Goal: Navigation & Orientation: Find specific page/section

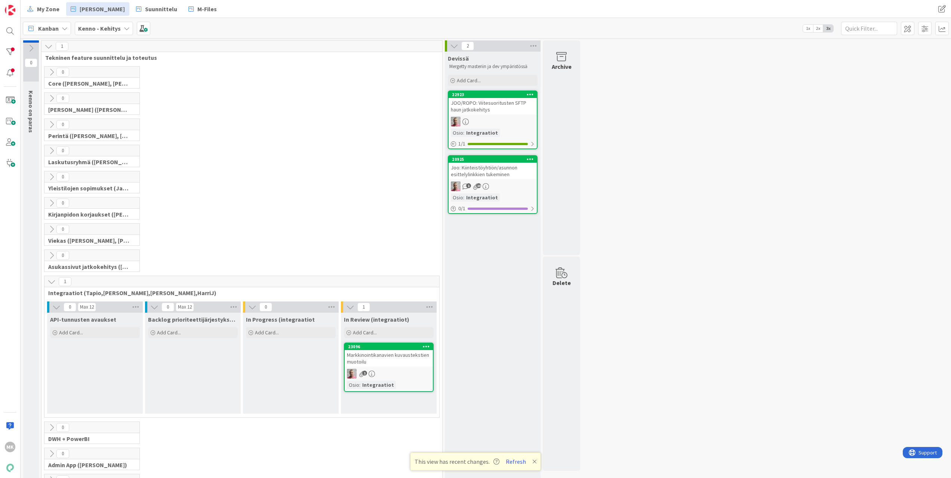
scroll to position [79, 0]
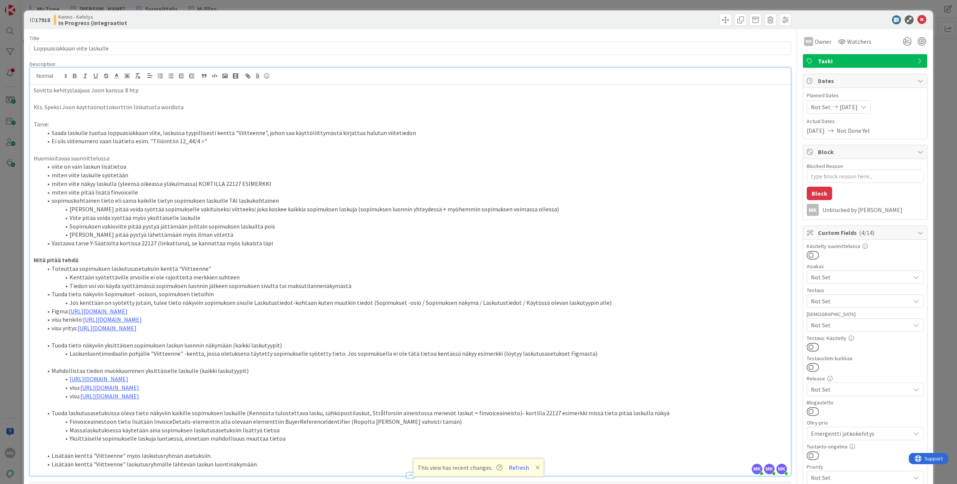
scroll to position [34, 0]
